Goal: Task Accomplishment & Management: Manage account settings

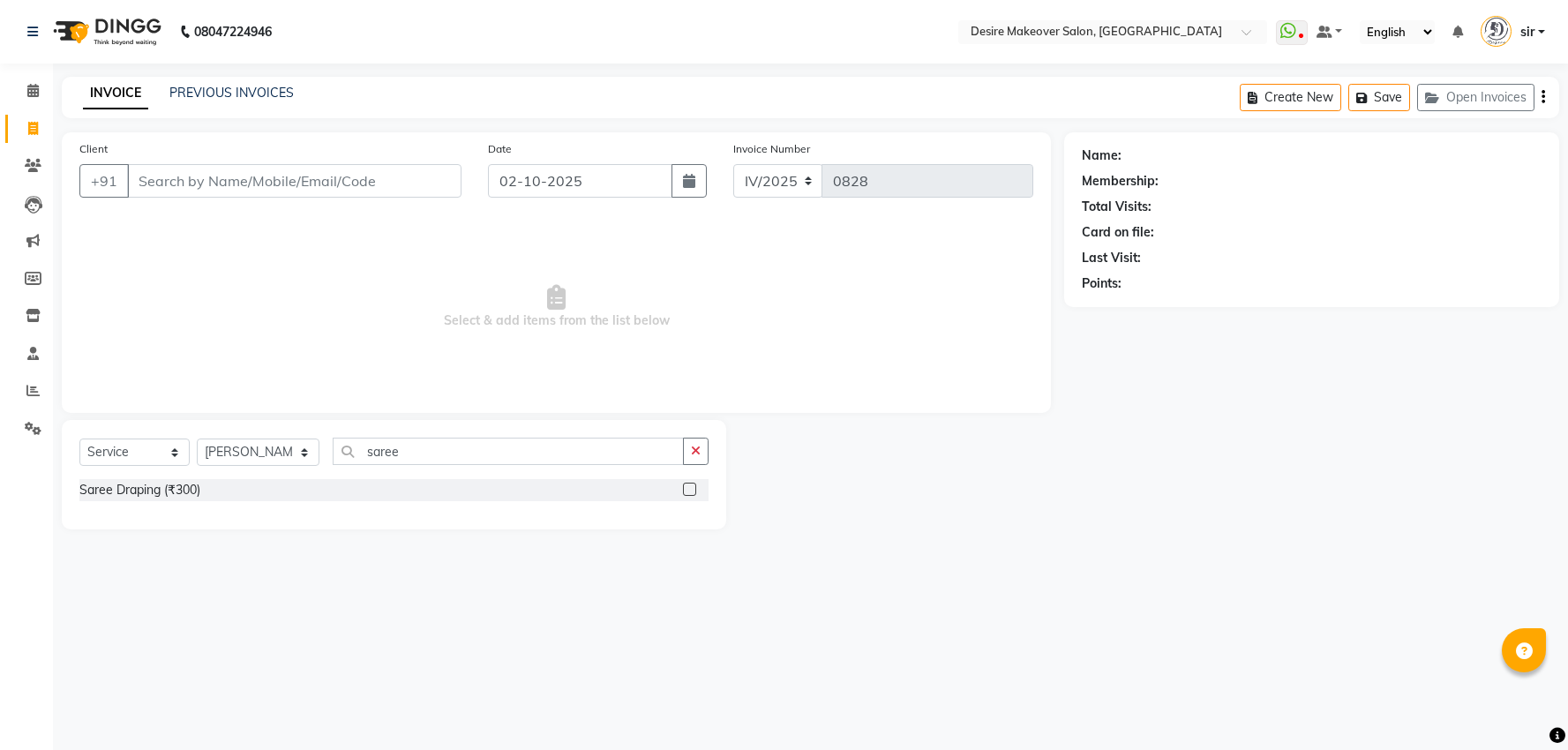
select select "service"
select select "51271"
click at [39, 434] on icon at bounding box center [33, 427] width 17 height 13
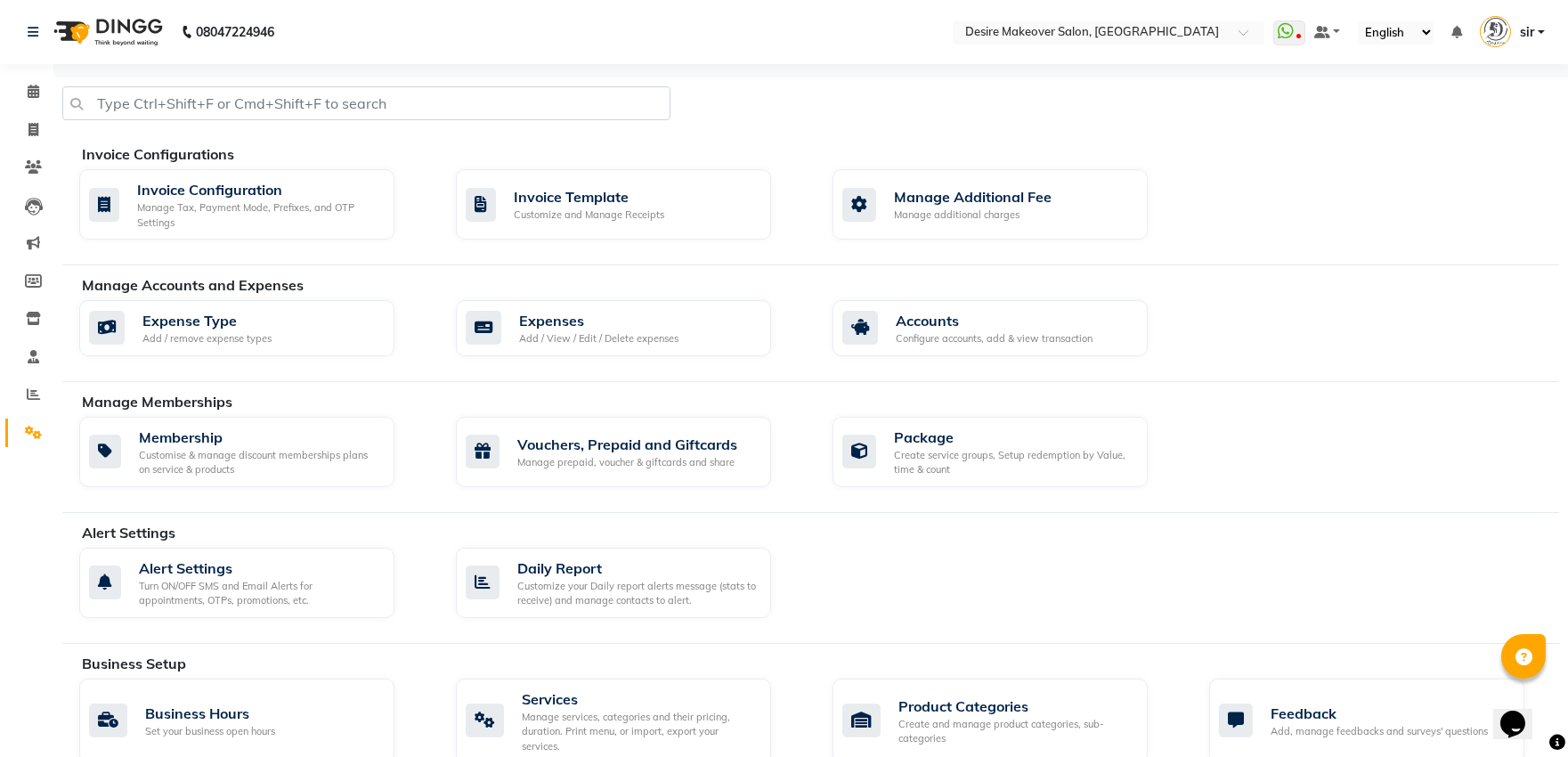
scroll to position [552, 0]
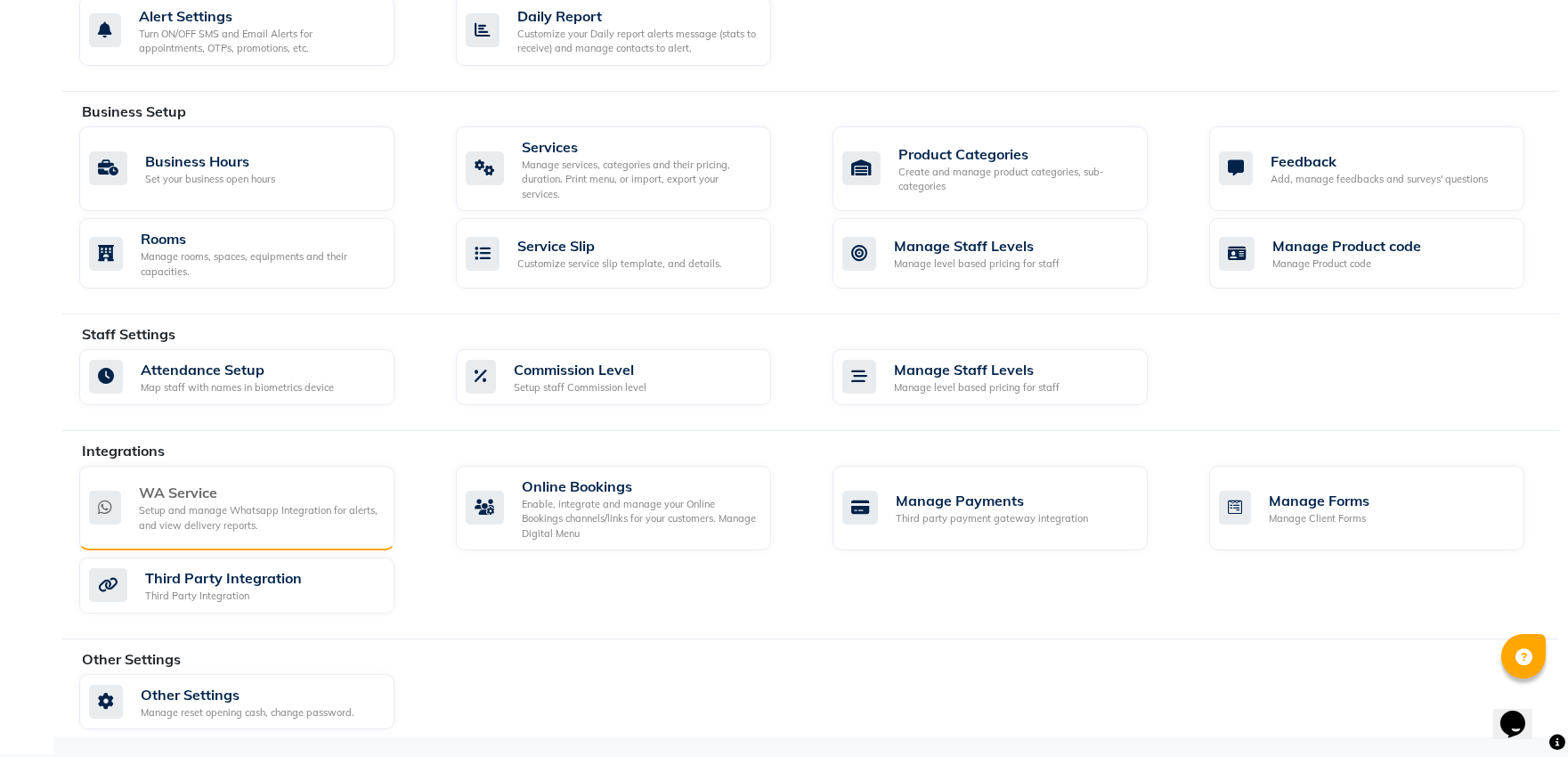
click at [196, 516] on div "Setup and manage Whatsapp Integration for alerts, and view delivery reports." at bounding box center [260, 517] width 242 height 29
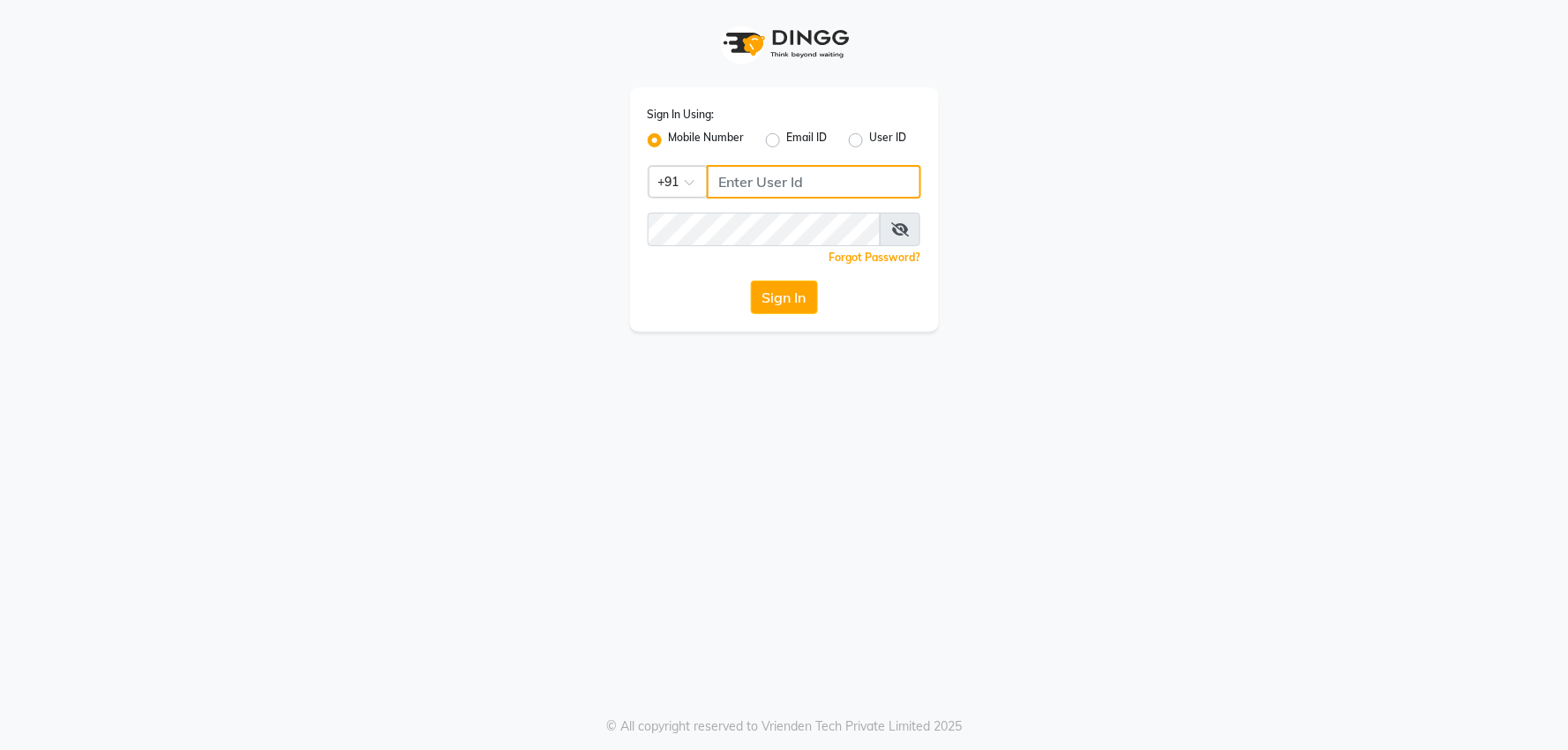
click at [756, 182] on input "Username" at bounding box center [813, 181] width 214 height 33
